Goal: Navigation & Orientation: Find specific page/section

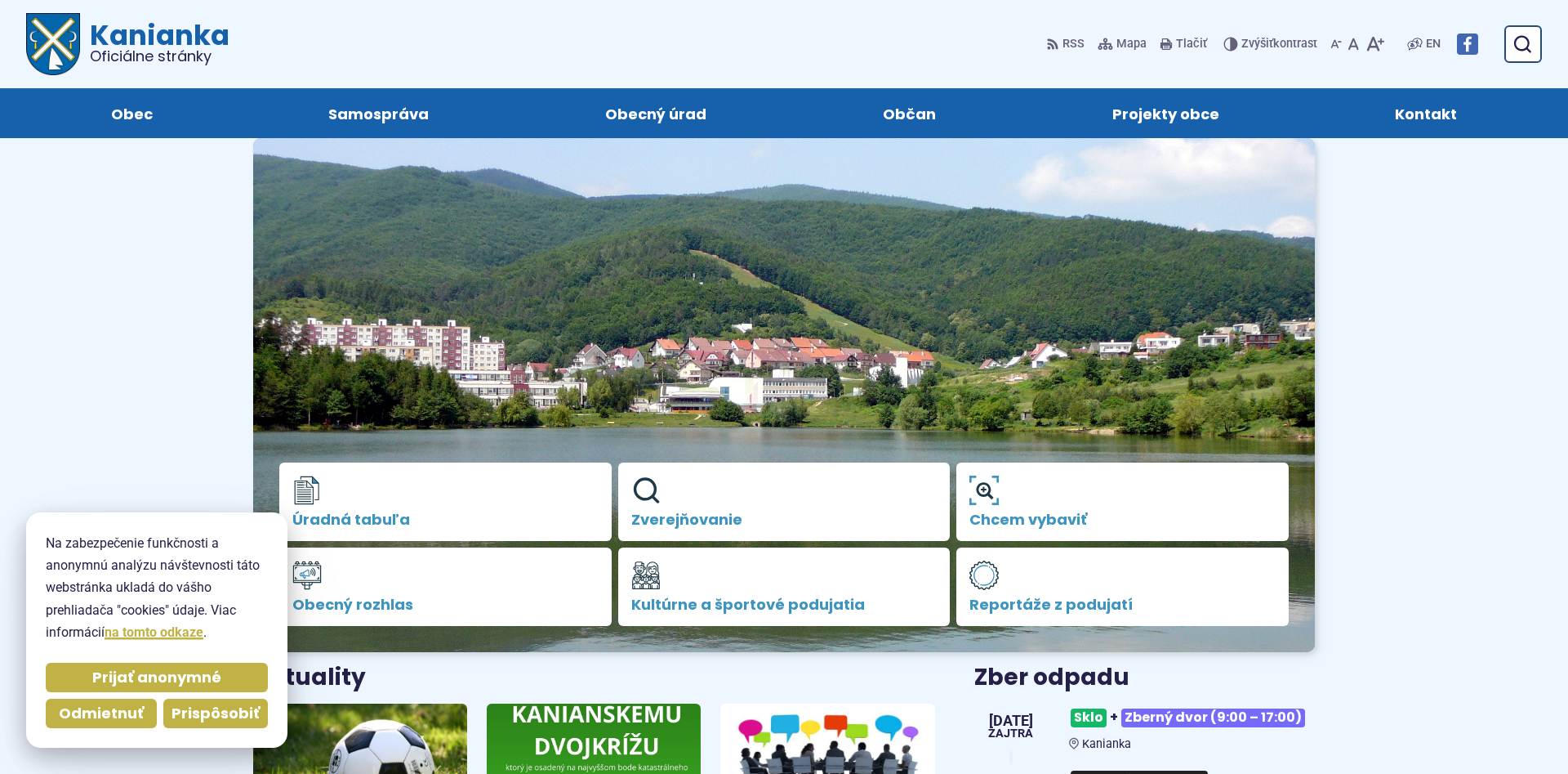
click at [220, 708] on span "Prispôsobiť" at bounding box center [215, 714] width 88 height 19
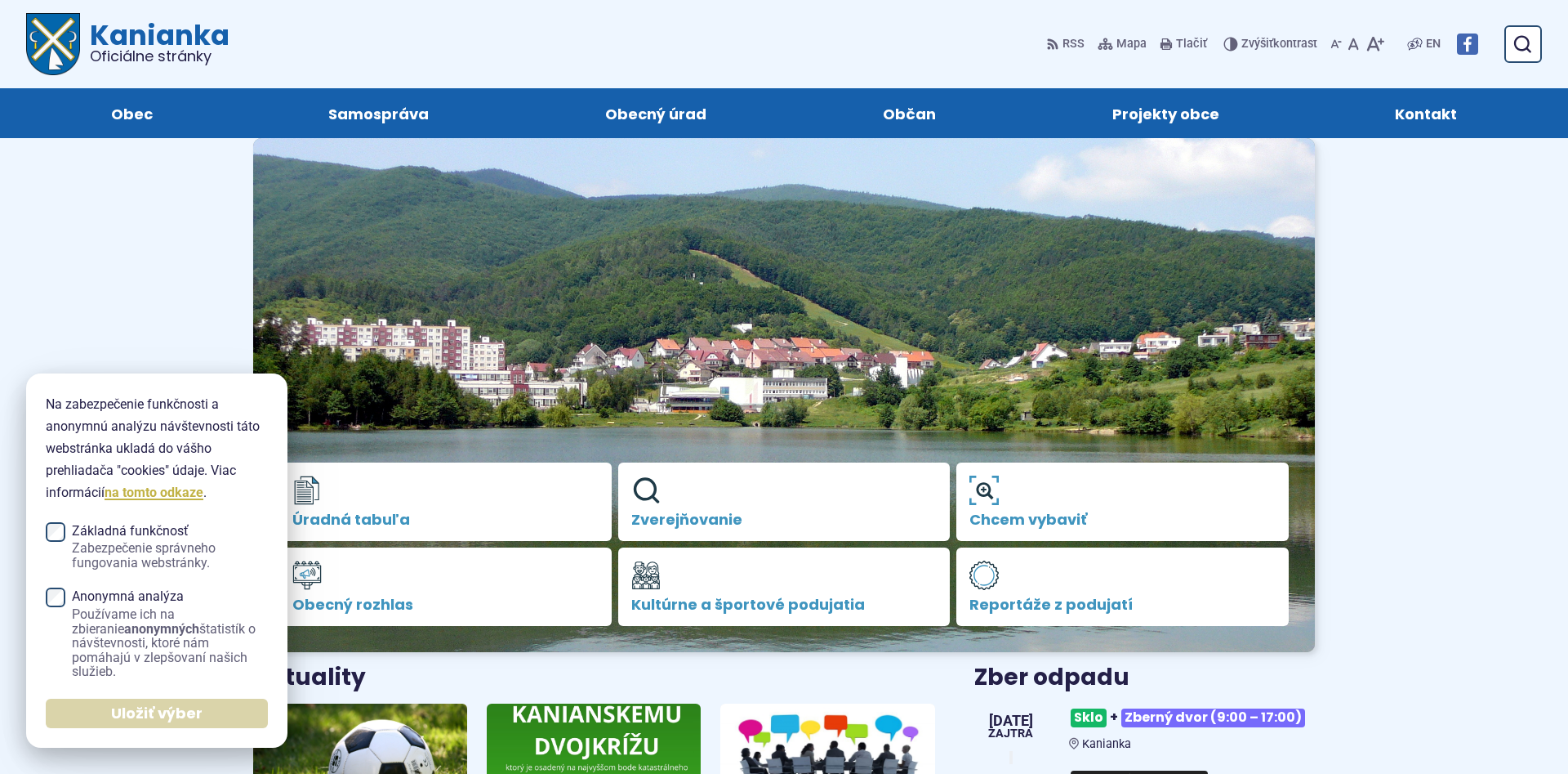
click at [201, 706] on span "Uložiť výber" at bounding box center [157, 714] width 92 height 19
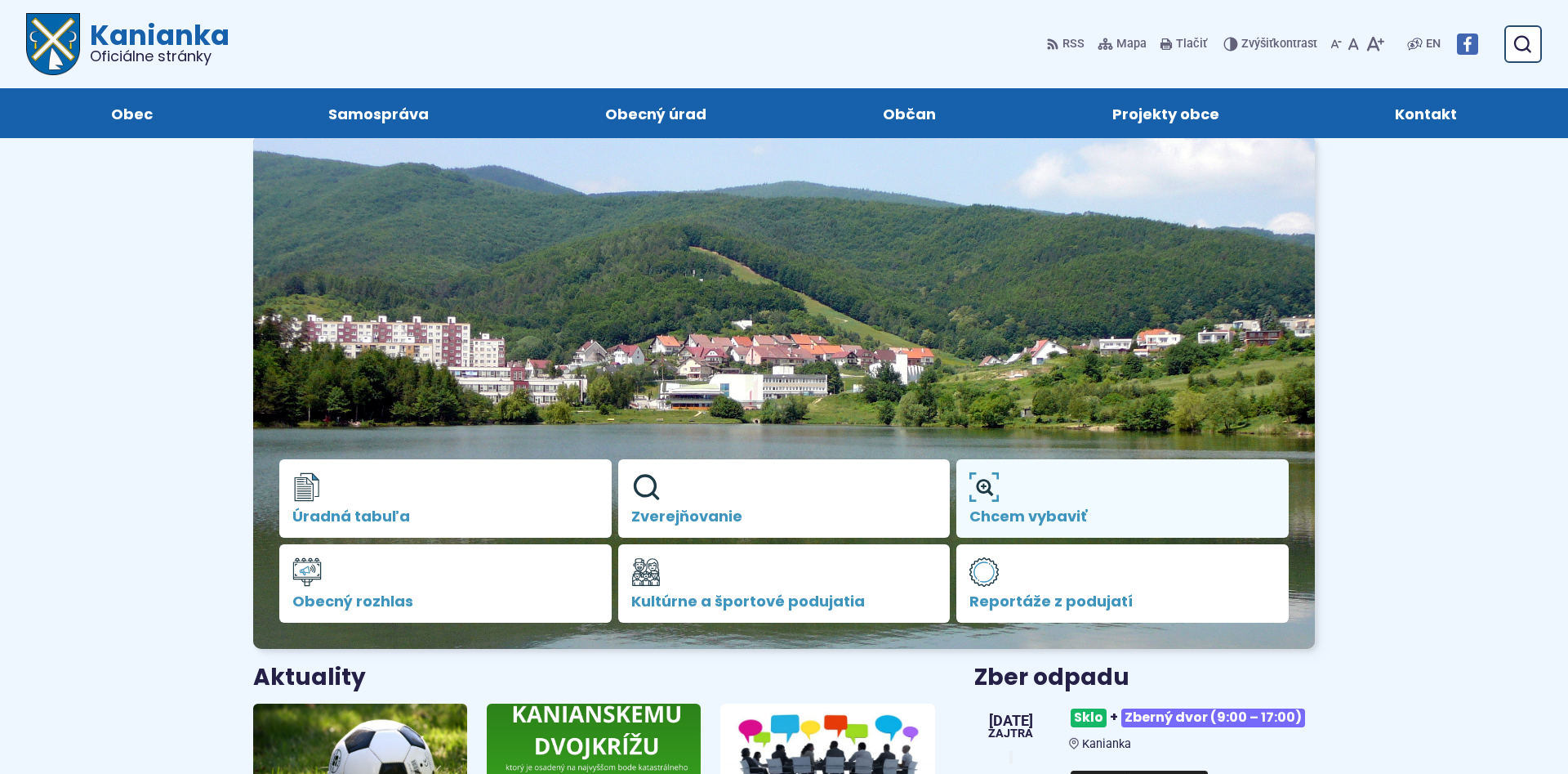
click at [1076, 484] on link "Chcem vybaviť" at bounding box center [1122, 498] width 333 height 79
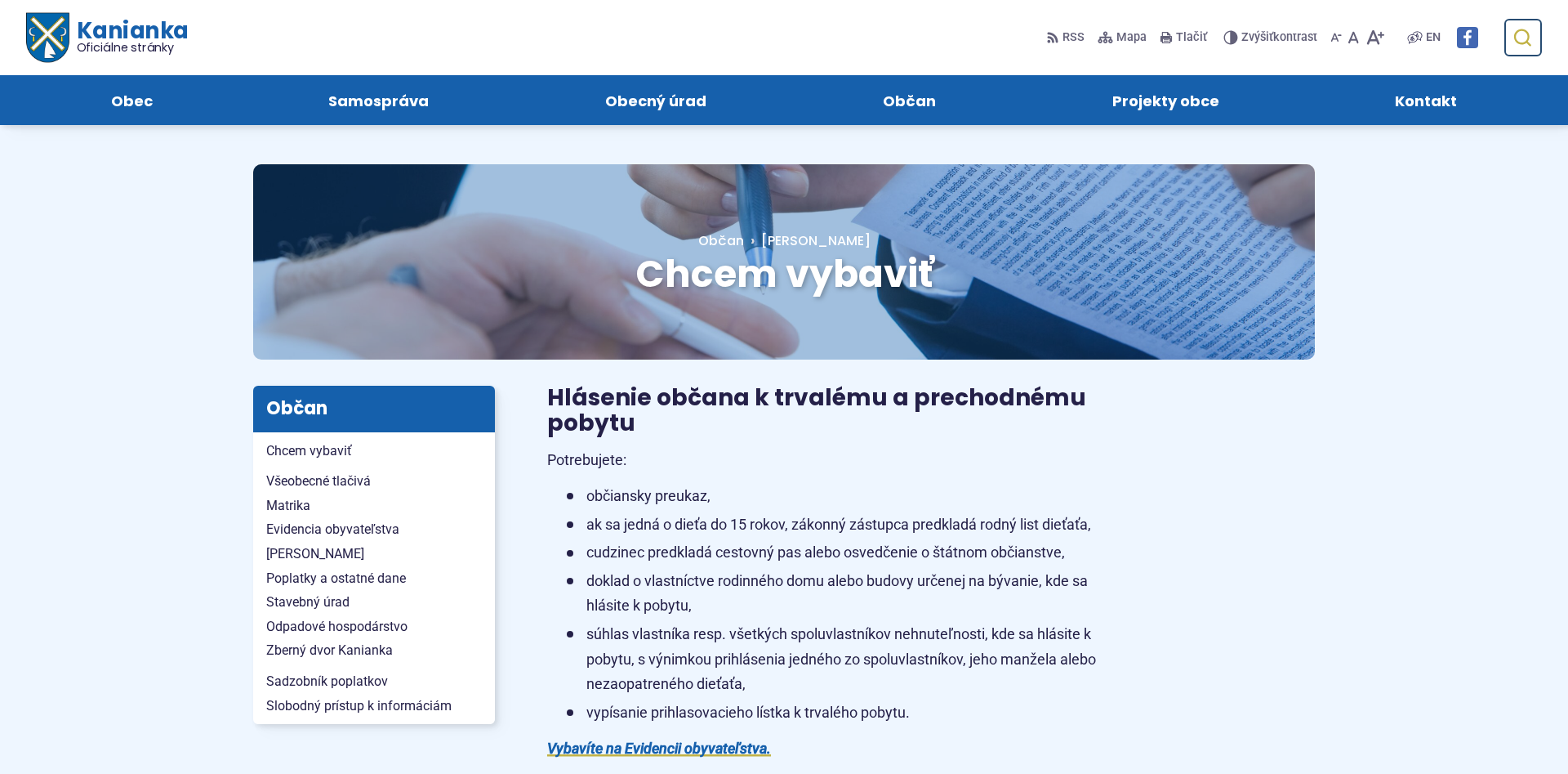
click at [1525, 39] on icon "submit" at bounding box center [1522, 37] width 20 height 20
type input "**********"
click at [1507, 22] on button "Odoslať vyhľadávací formulár" at bounding box center [1522, 37] width 29 height 29
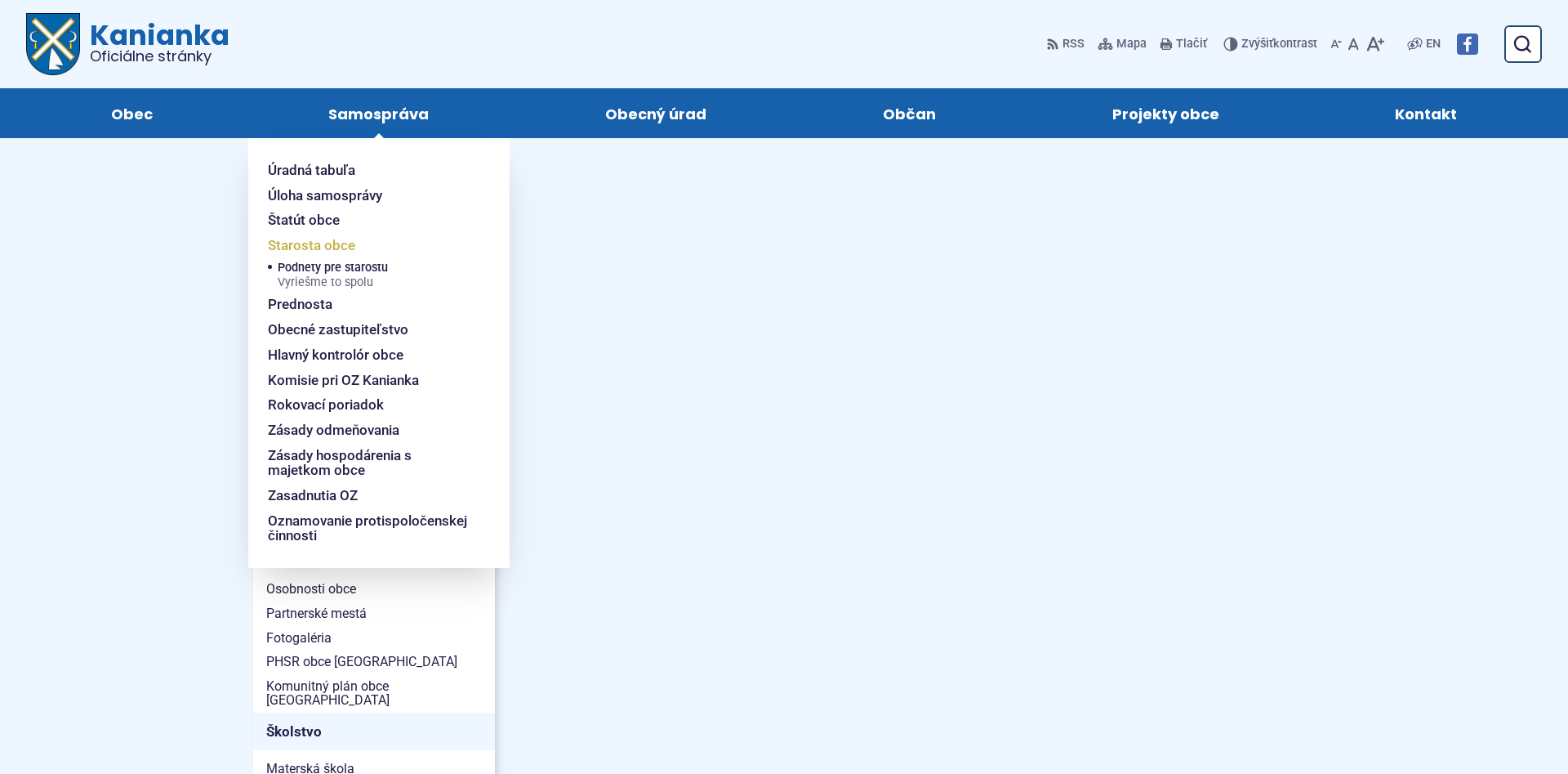
click at [328, 245] on span "Starosta obce" at bounding box center [311, 245] width 87 height 25
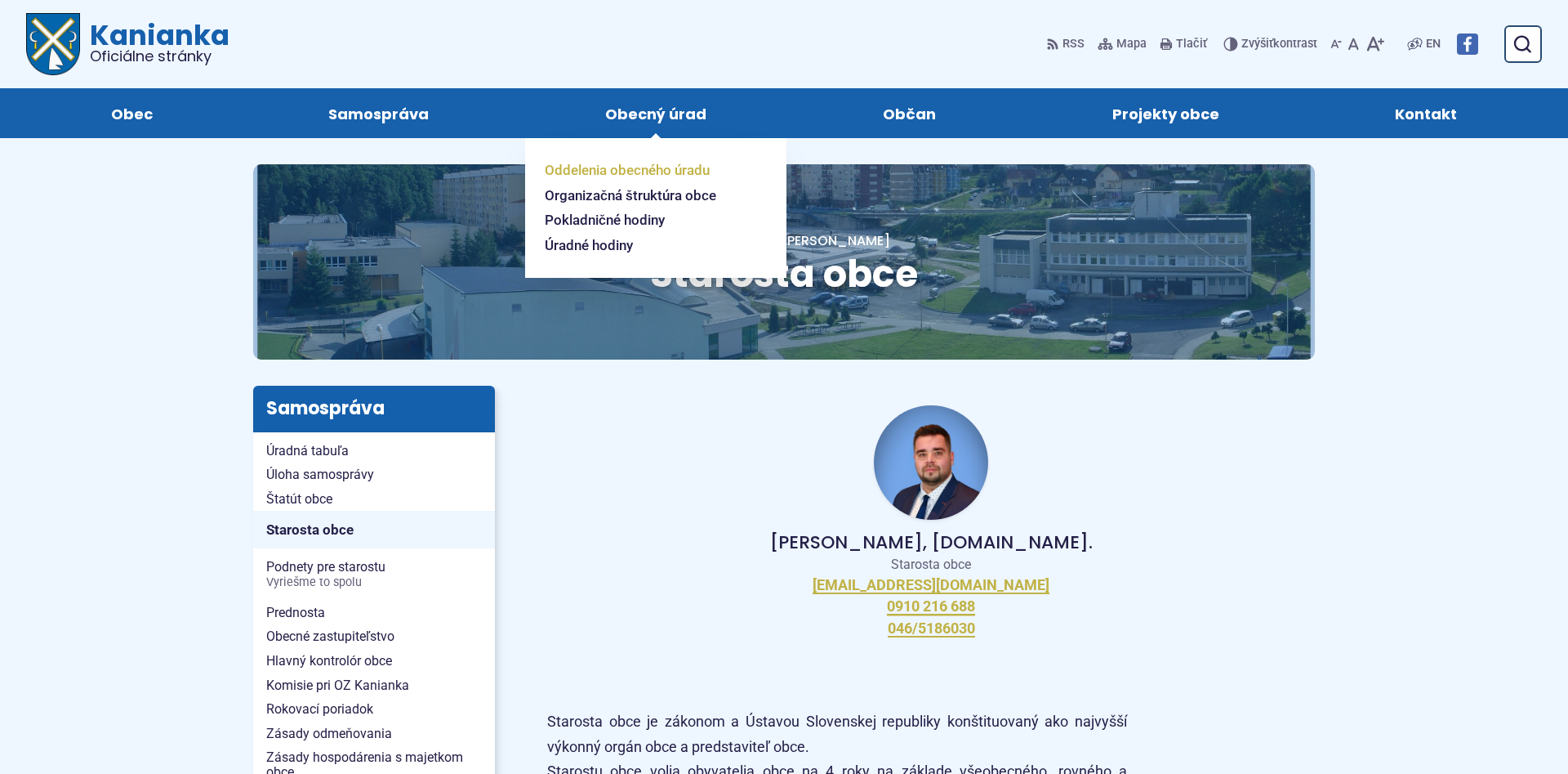
click at [655, 169] on span "Oddelenia obecného úradu" at bounding box center [627, 170] width 165 height 25
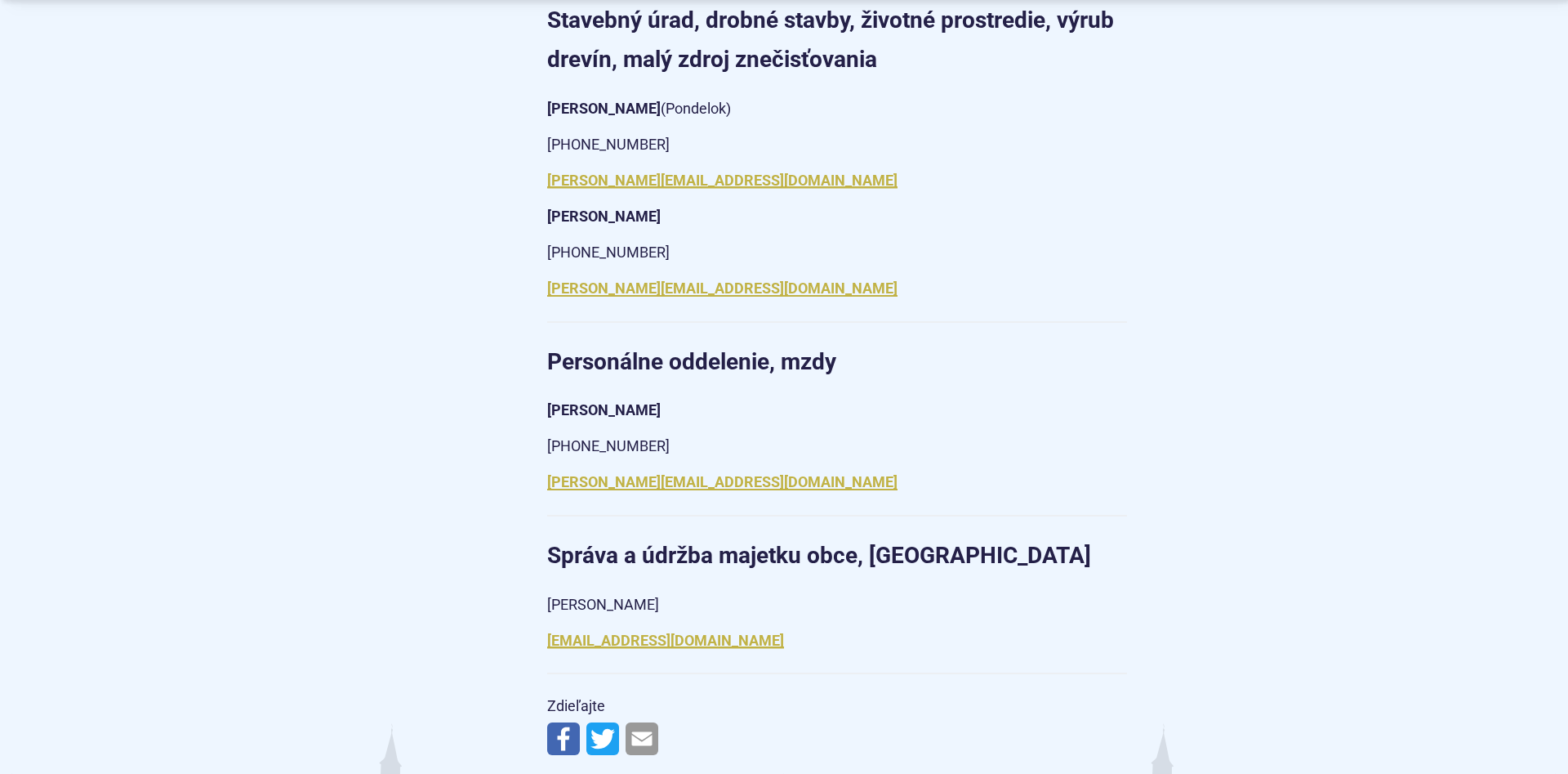
scroll to position [2334, 0]
